Goal: Task Accomplishment & Management: Manage account settings

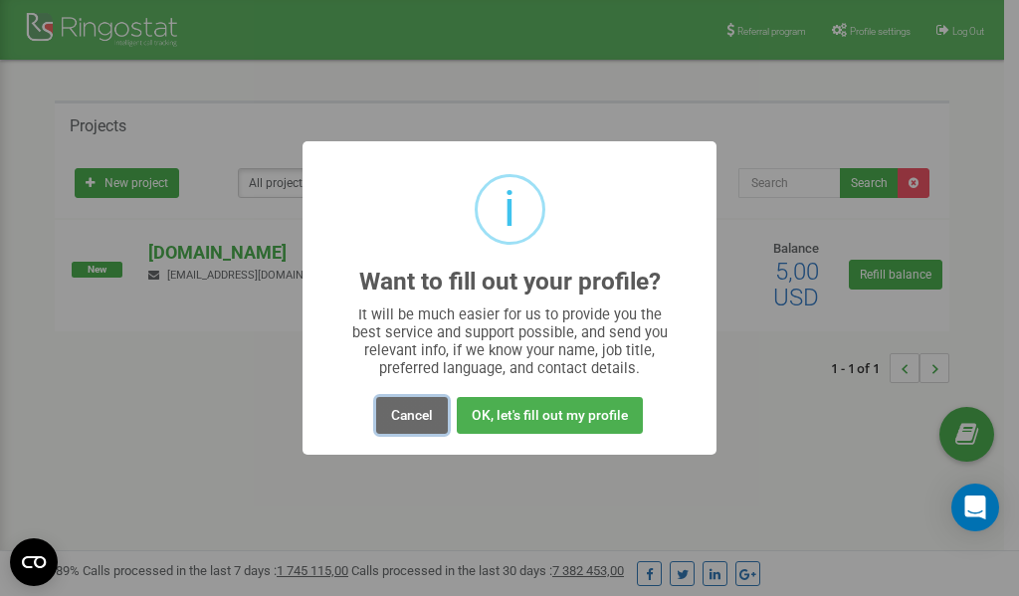
click at [409, 421] on button "Cancel" at bounding box center [412, 415] width 72 height 37
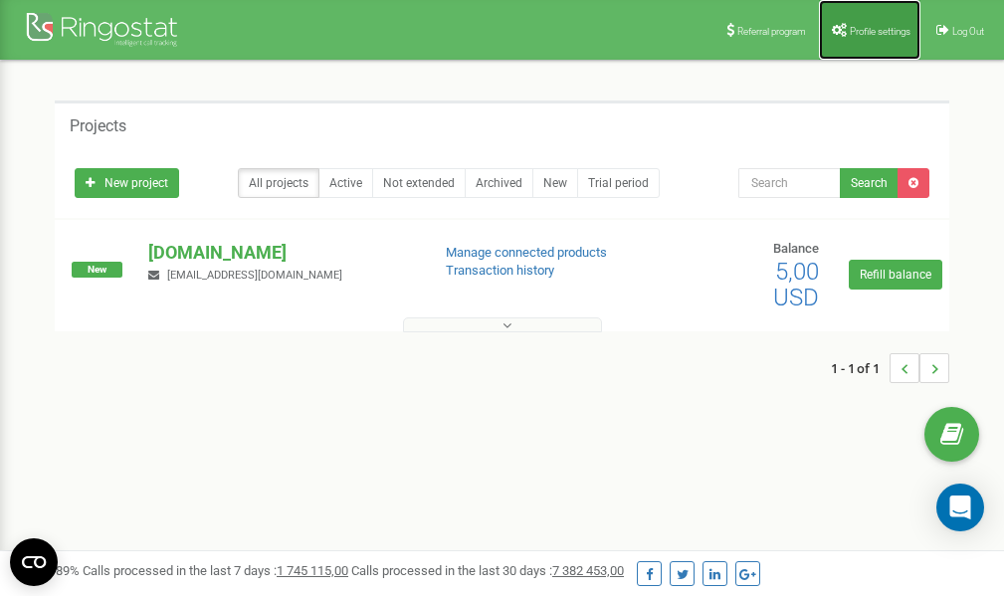
click at [886, 34] on span "Profile settings" at bounding box center [880, 31] width 61 height 11
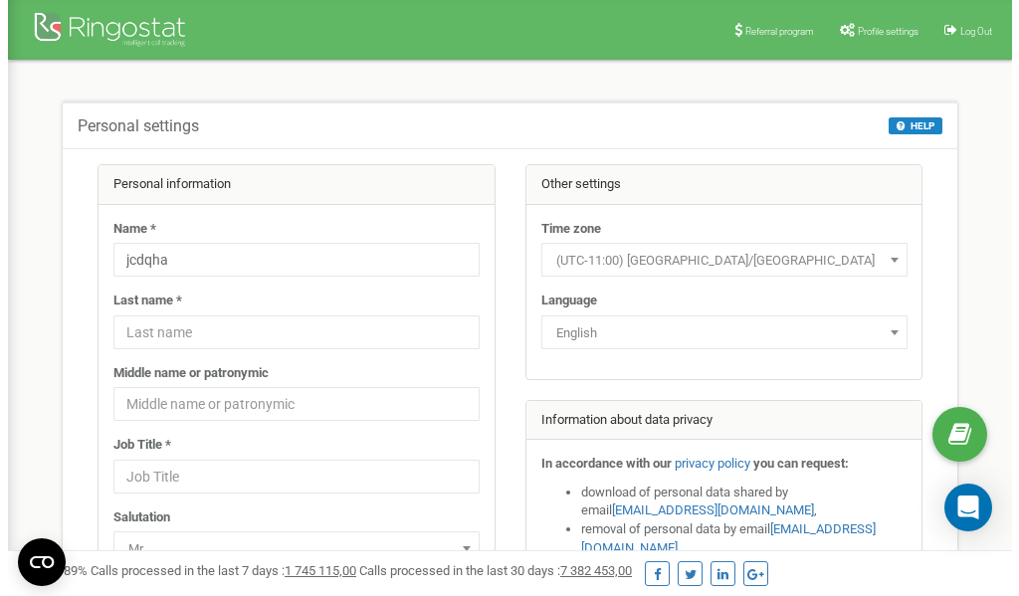
scroll to position [100, 0]
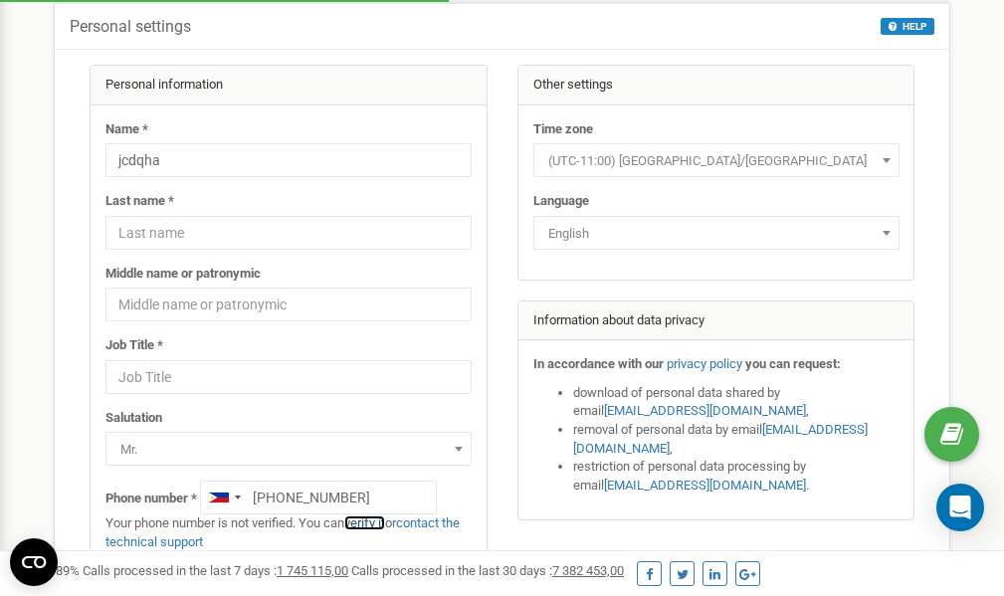
click at [376, 521] on link "verify it" at bounding box center [364, 522] width 41 height 15
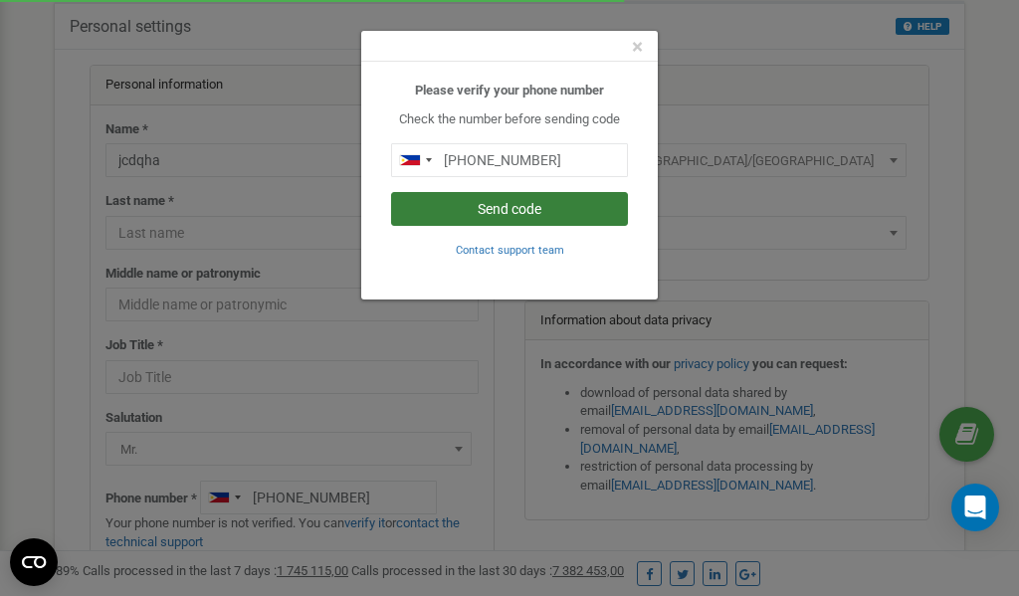
click at [502, 208] on button "Send code" at bounding box center [509, 209] width 237 height 34
